Goal: Task Accomplishment & Management: Use online tool/utility

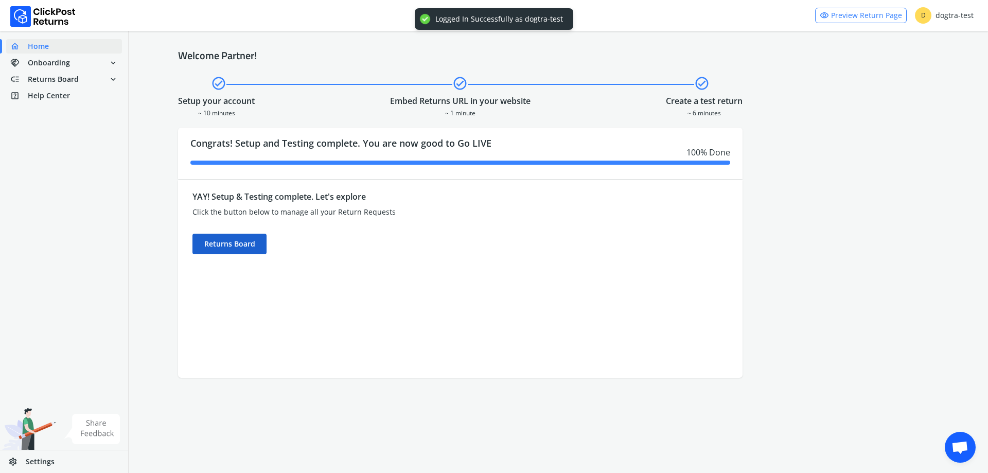
click at [201, 248] on div "Returns Board" at bounding box center [229, 244] width 74 height 21
